Goal: Information Seeking & Learning: Learn about a topic

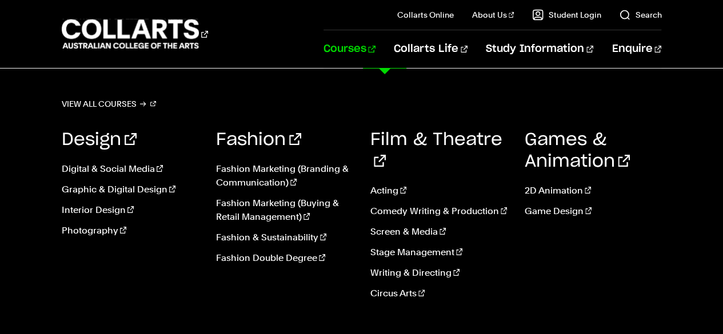
click at [375, 47] on link "Courses" at bounding box center [349, 49] width 52 height 38
click at [111, 167] on link "Digital & Social Media" at bounding box center [130, 169] width 137 height 14
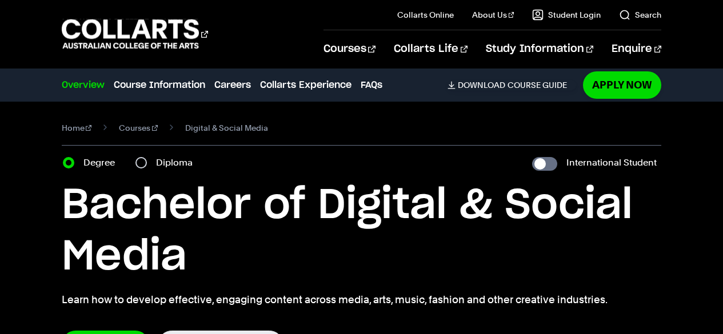
click at [467, 55] on link "Collarts Life" at bounding box center [431, 49] width 74 height 38
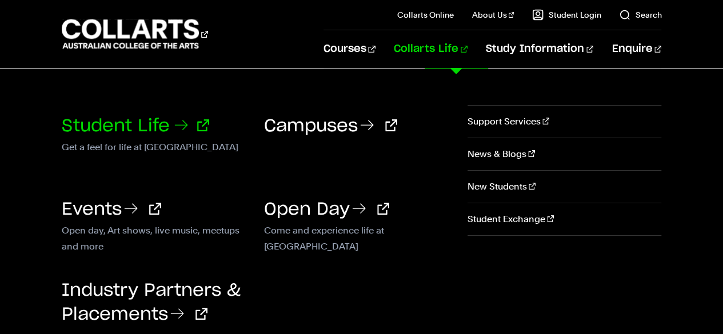
click at [160, 123] on link "Student Life" at bounding box center [135, 126] width 147 height 17
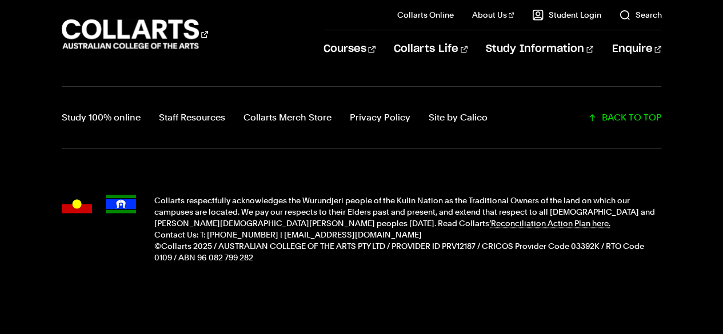
scroll to position [2858, 0]
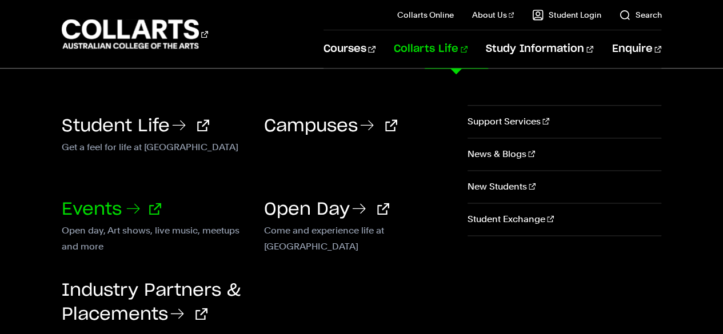
click at [65, 210] on link "Events" at bounding box center [111, 209] width 99 height 17
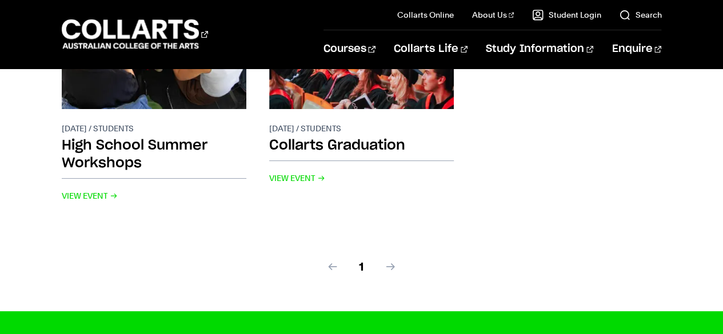
scroll to position [571, 0]
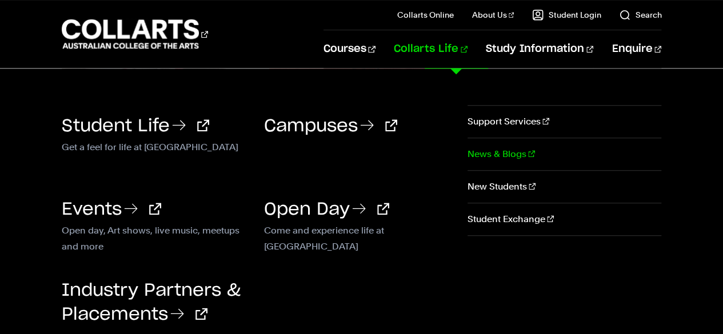
click at [490, 152] on link "News & Blogs" at bounding box center [564, 154] width 194 height 32
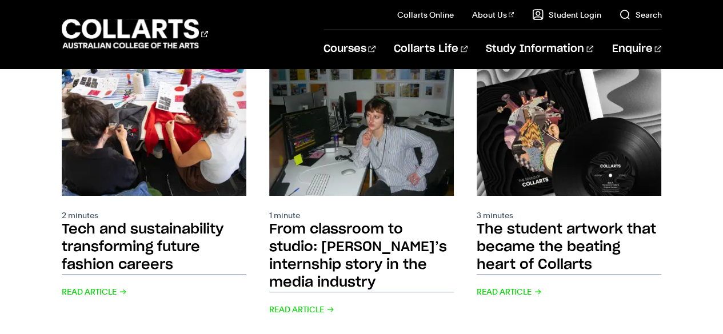
scroll to position [1028, 0]
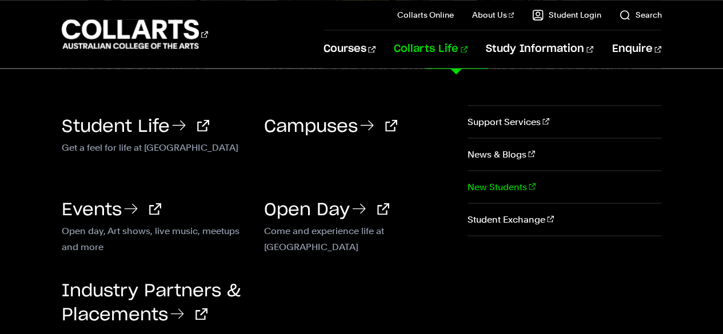
click at [510, 180] on link "New Students" at bounding box center [564, 187] width 194 height 32
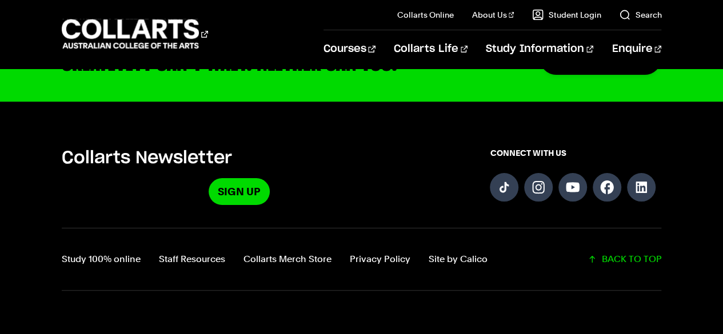
scroll to position [2056, 0]
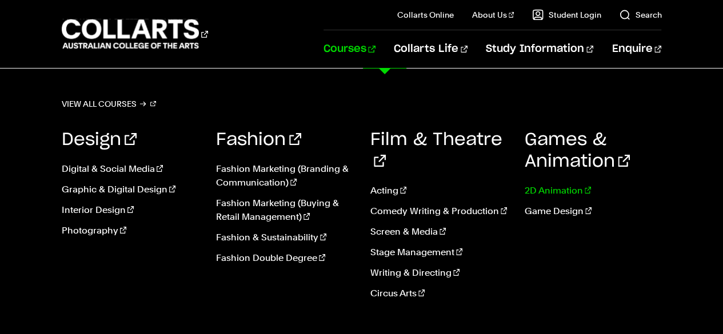
click at [534, 190] on link "2D Animation" at bounding box center [592, 191] width 137 height 14
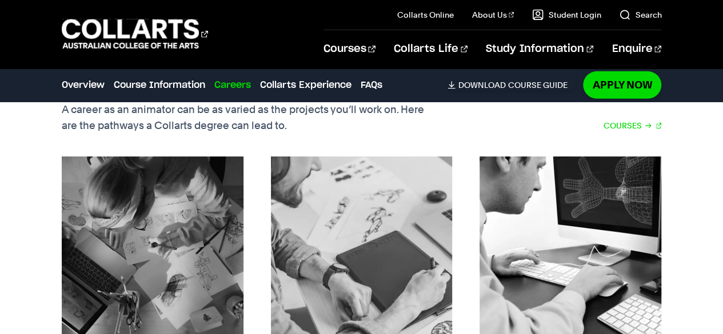
scroll to position [1771, 0]
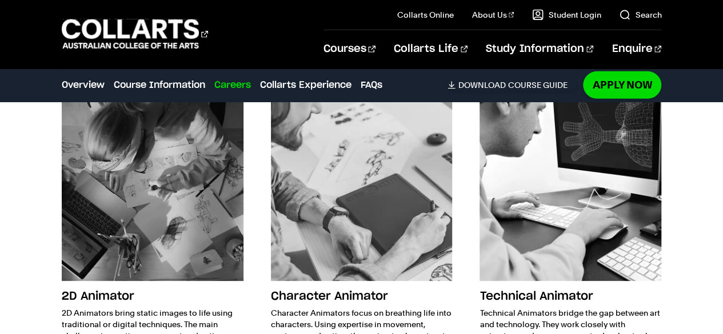
click at [157, 193] on img at bounding box center [153, 190] width 182 height 182
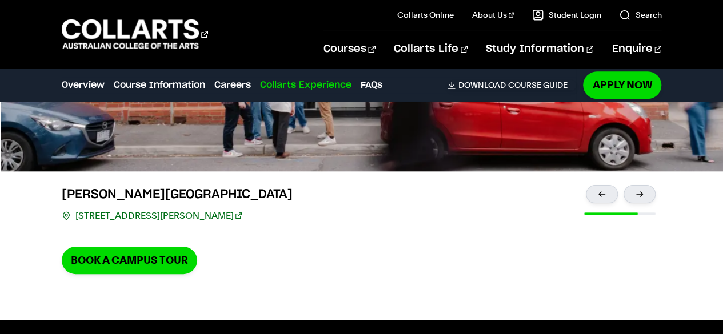
scroll to position [2686, 0]
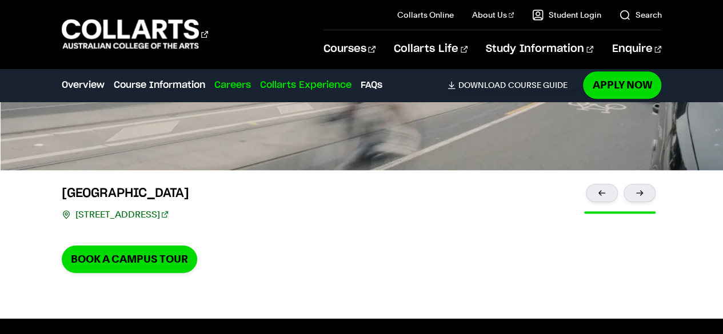
click at [237, 85] on link "Careers" at bounding box center [232, 85] width 37 height 14
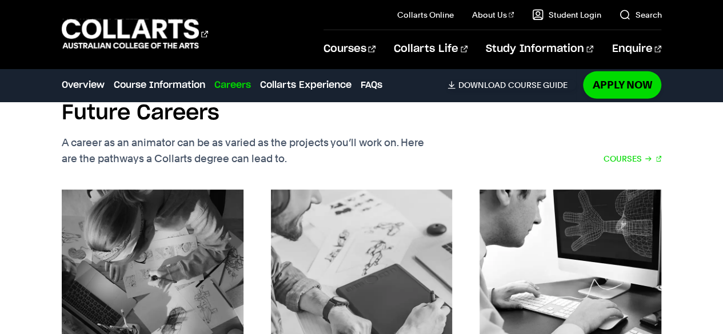
scroll to position [1620, 0]
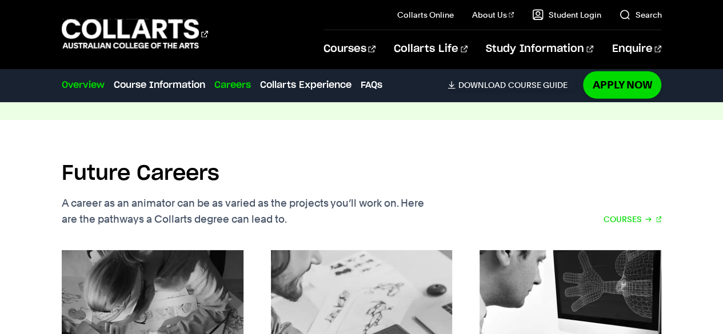
click at [95, 87] on link "Overview" at bounding box center [83, 85] width 43 height 14
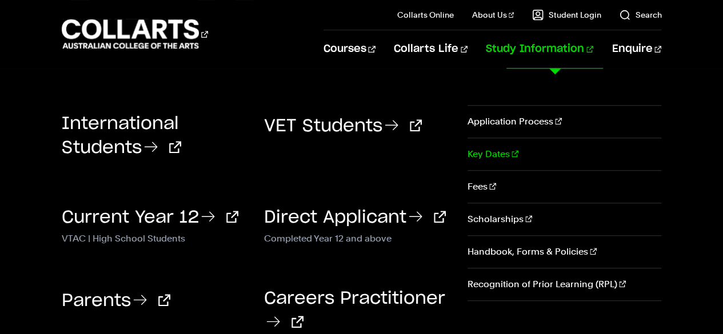
scroll to position [395, 0]
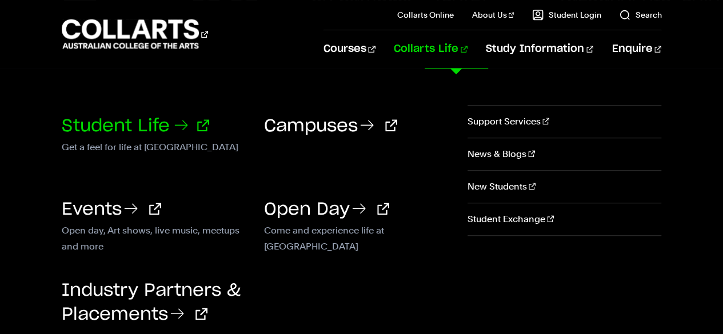
click at [125, 123] on link "Student Life" at bounding box center [135, 126] width 147 height 17
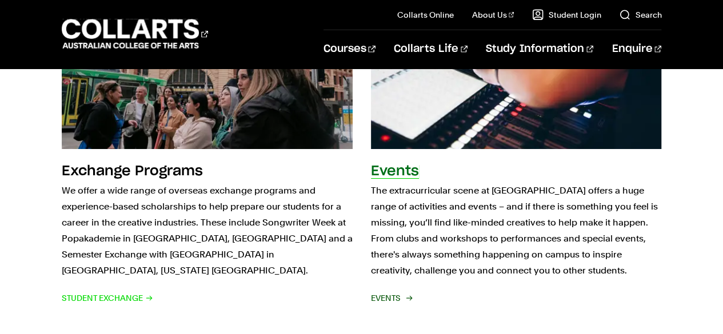
scroll to position [1428, 0]
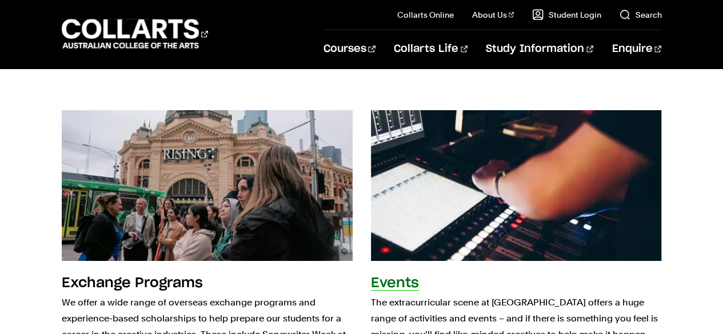
click at [475, 190] on img at bounding box center [516, 186] width 320 height 166
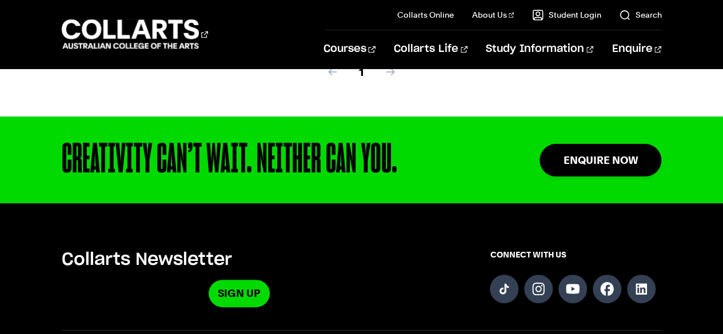
scroll to position [629, 0]
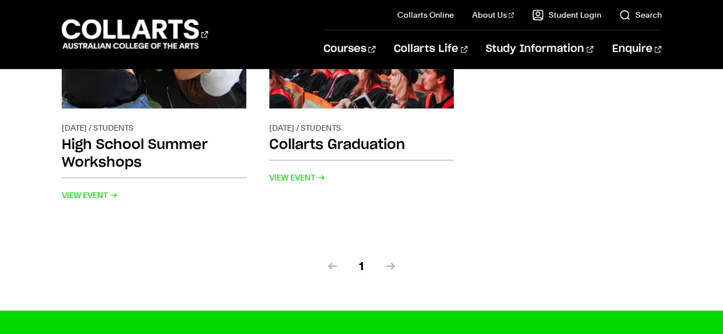
click at [392, 268] on span at bounding box center [390, 266] width 11 height 11
click at [335, 266] on span at bounding box center [332, 266] width 11 height 11
